Goal: Register for event/course

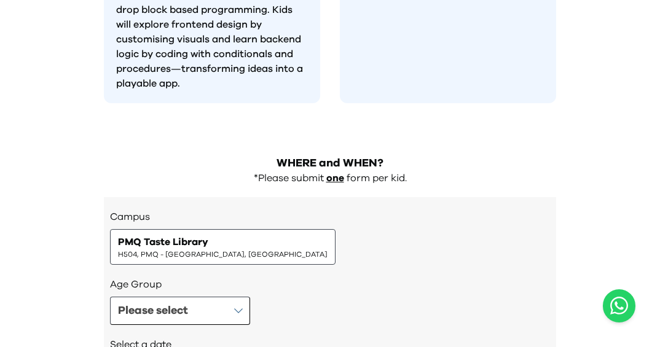
scroll to position [1283, 0]
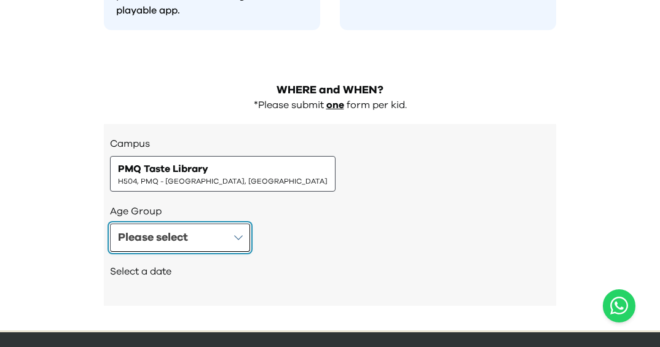
click at [208, 224] on button "Please select" at bounding box center [180, 238] width 140 height 28
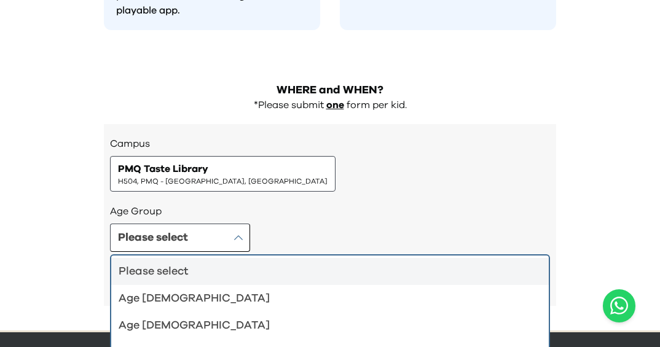
click at [296, 204] on h3 "Age Group" at bounding box center [330, 211] width 440 height 15
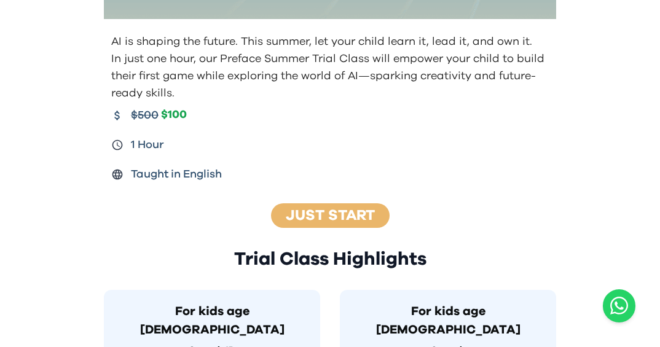
scroll to position [0, 0]
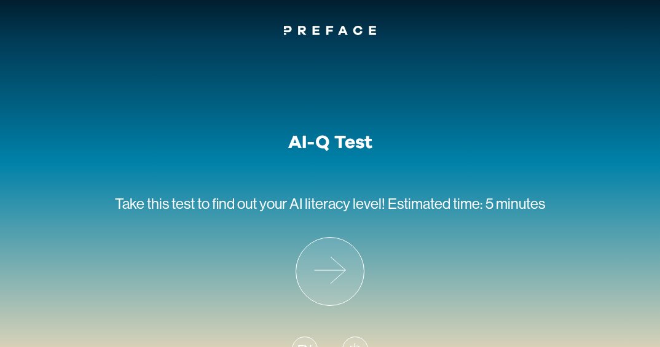
scroll to position [33, 0]
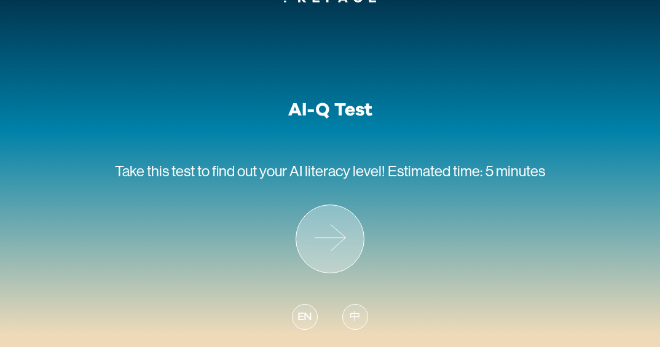
click at [329, 242] on icon at bounding box center [330, 239] width 68 height 68
